Goal: Task Accomplishment & Management: Manage account settings

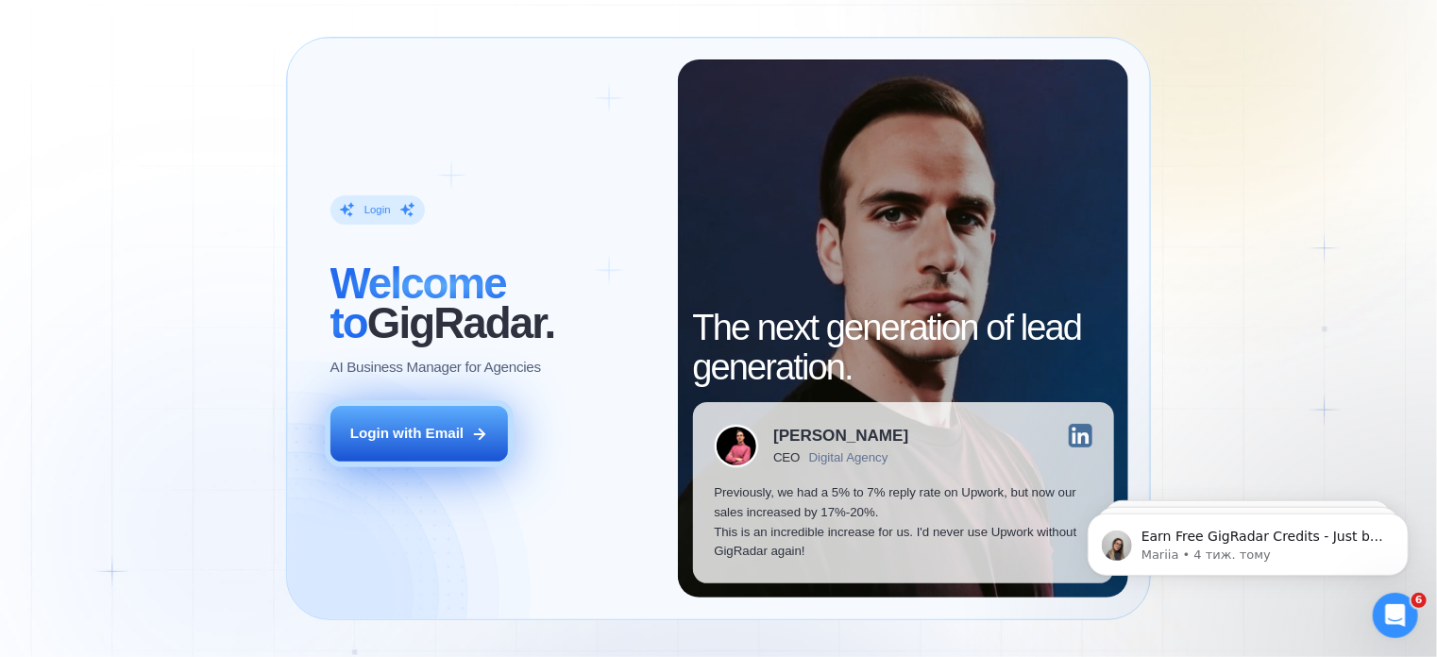
click at [393, 452] on button "Login with Email" at bounding box center [418, 434] width 177 height 56
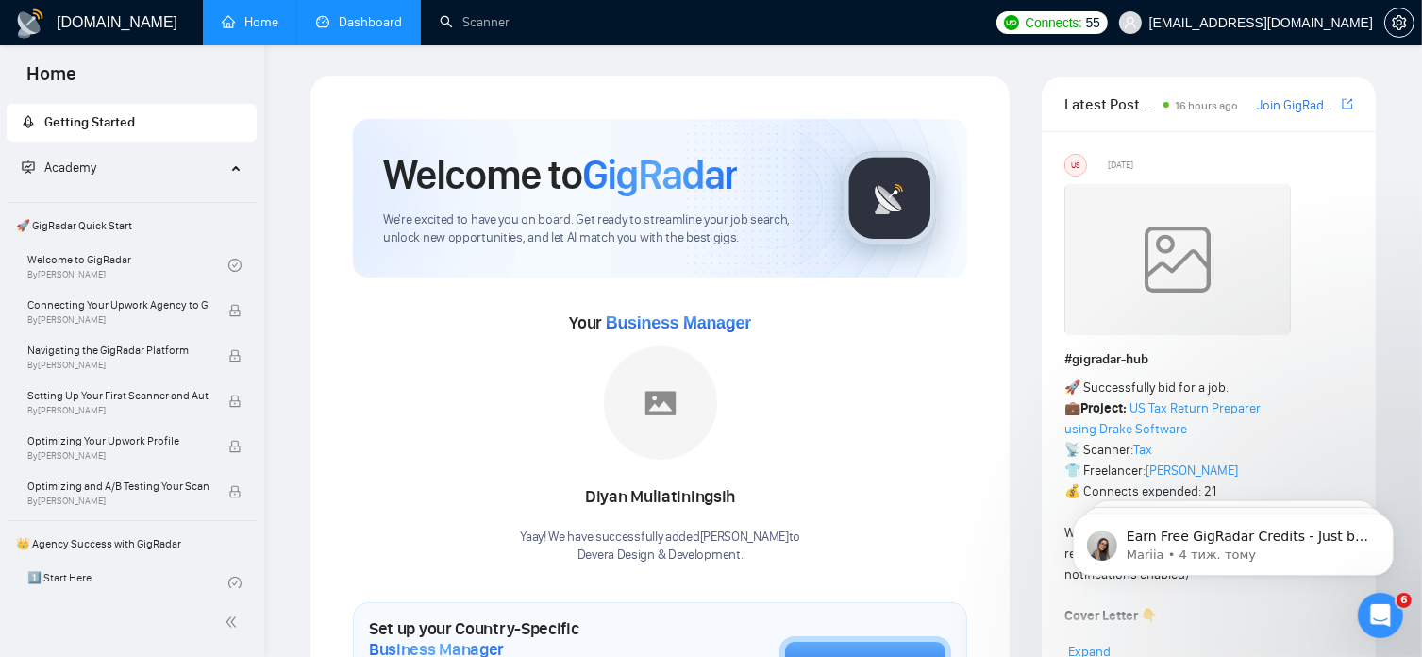
click at [378, 25] on link "Dashboard" at bounding box center [359, 22] width 86 height 16
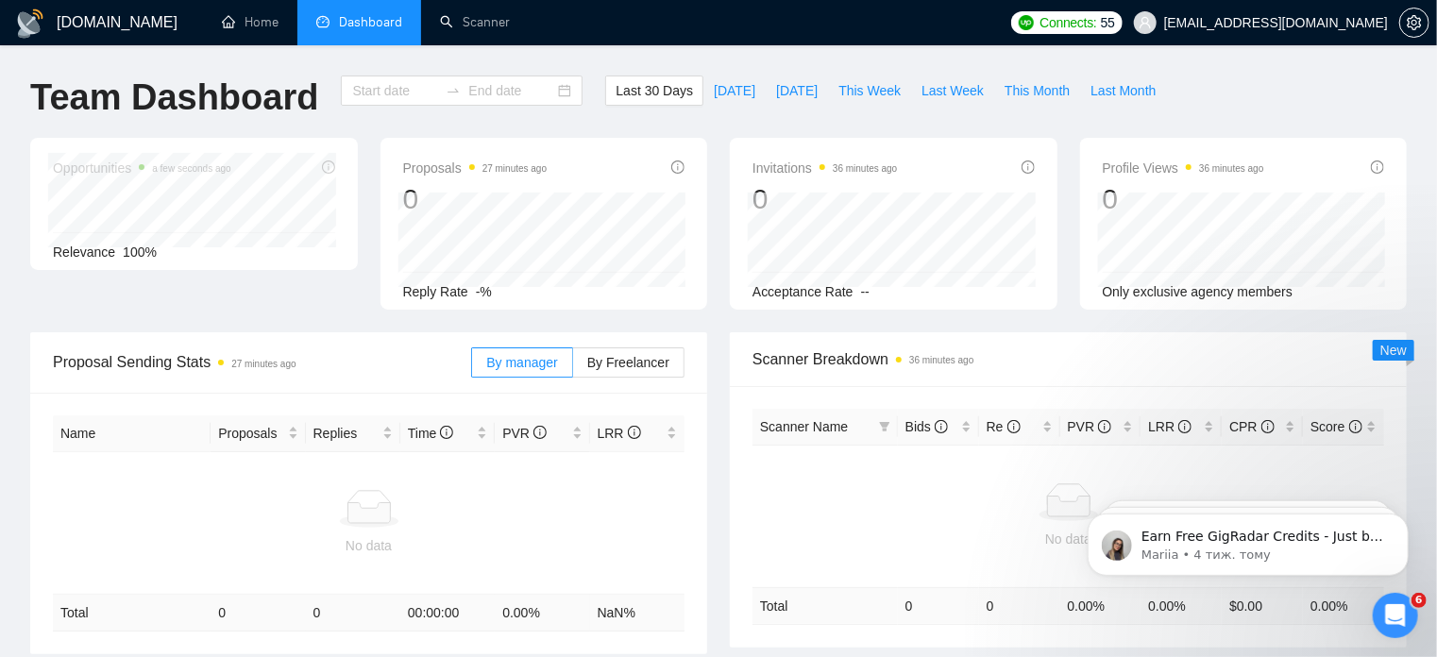
type input "2025-08-19"
type input "2025-09-18"
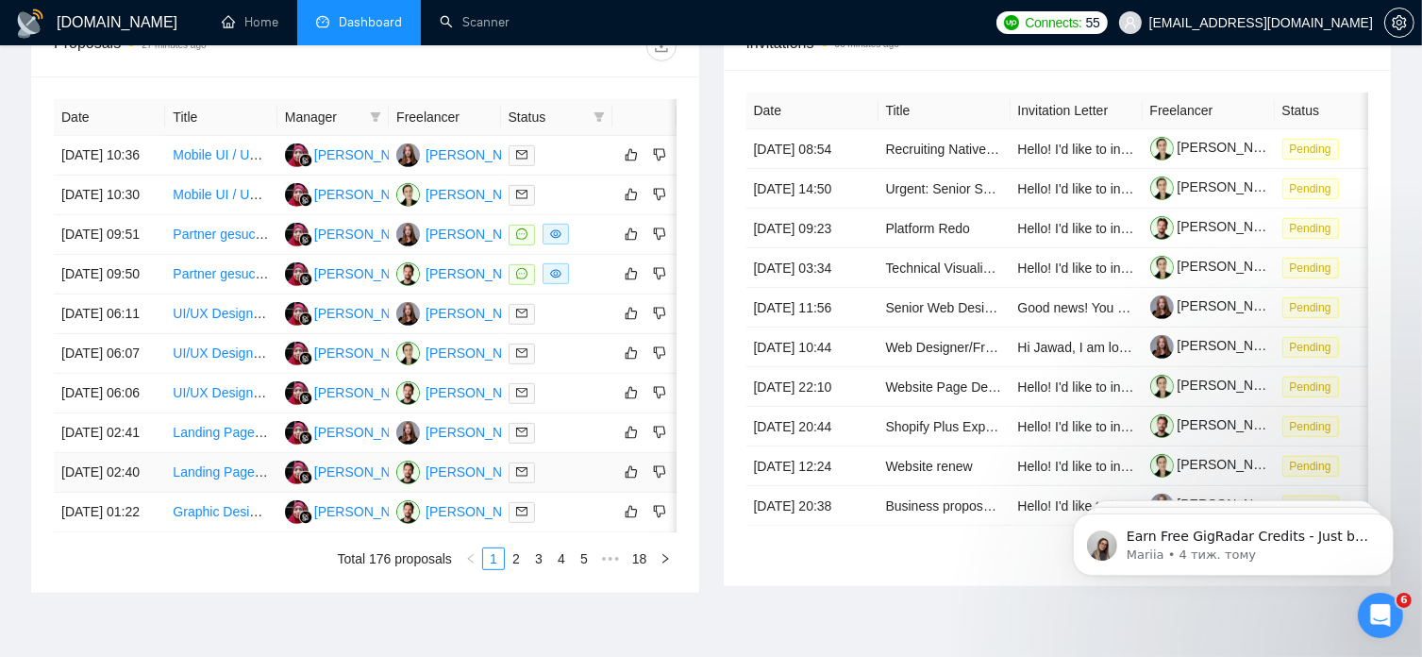
scroll to position [757, 0]
